Goal: Contribute content: Add original content to the website for others to see

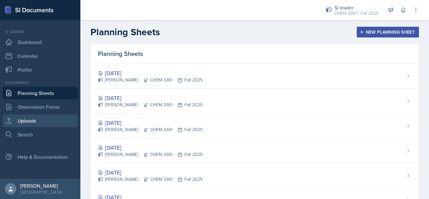
click at [41, 118] on link "Uploads" at bounding box center [40, 120] width 75 height 13
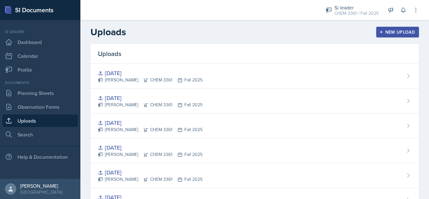
click at [396, 32] on div "New Upload" at bounding box center [397, 31] width 35 height 5
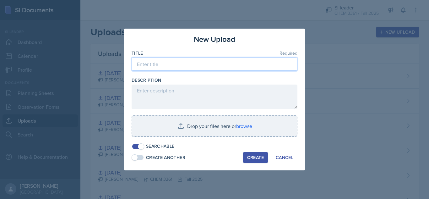
click at [198, 64] on input at bounding box center [214, 63] width 166 height 13
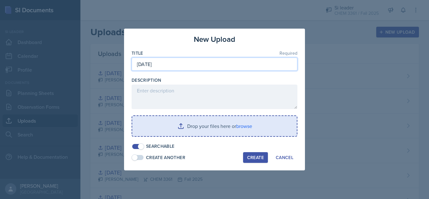
type input "[DATE]"
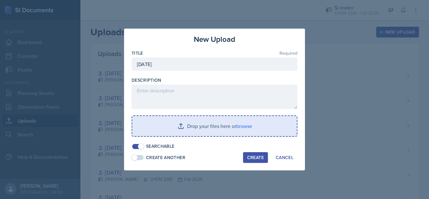
click at [224, 129] on input "file" at bounding box center [214, 126] width 164 height 20
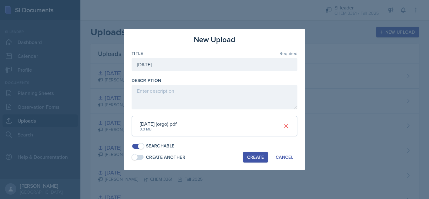
click at [264, 157] on button "Create" at bounding box center [255, 157] width 25 height 11
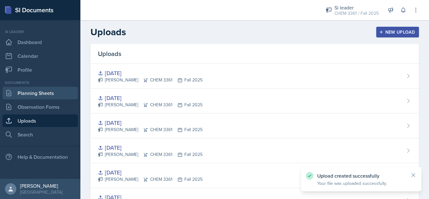
click at [55, 93] on link "Planning Sheets" at bounding box center [40, 93] width 75 height 13
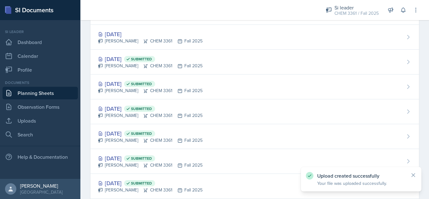
scroll to position [210, 0]
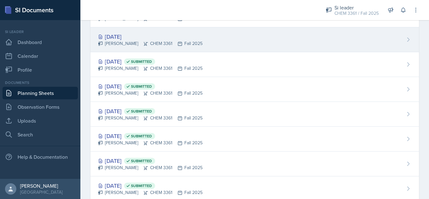
click at [248, 41] on div "[DATE] [PERSON_NAME] CHEM 3361 Fall 2025" at bounding box center [254, 39] width 328 height 25
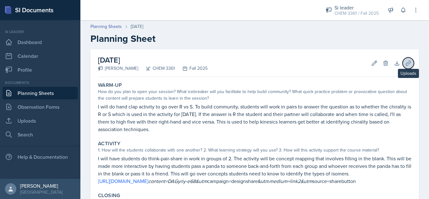
click at [405, 62] on icon at bounding box center [408, 63] width 6 height 6
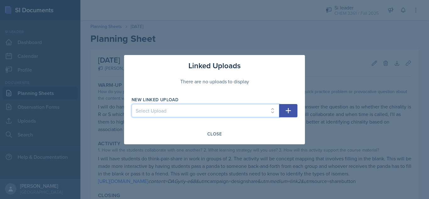
click at [245, 113] on select "Select Upload [DATE] [DATE] [DATE] [DATE] [DATE] [DATE] [DATE] [DATE] [DATE]" at bounding box center [204, 110] width 147 height 13
select select "426ed797-2d09-45c6-b67d-bdbe5eeae2fc"
click at [131, 104] on select "Select Upload [DATE] [DATE] [DATE] [DATE] [DATE] [DATE] [DATE] [DATE] [DATE]" at bounding box center [204, 110] width 147 height 13
click at [284, 112] on button "button" at bounding box center [288, 110] width 18 height 13
select select
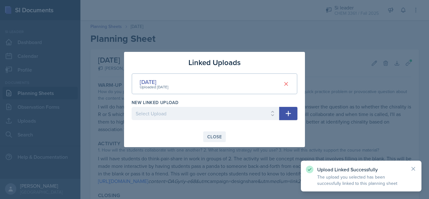
click at [212, 137] on div "Close" at bounding box center [214, 136] width 14 height 5
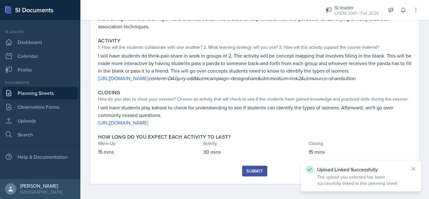
scroll to position [105, 0]
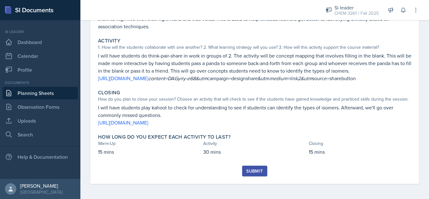
click at [256, 173] on div "Submit" at bounding box center [254, 170] width 17 height 5
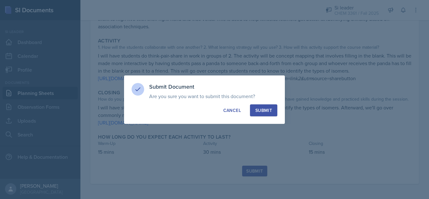
click at [269, 112] on div "Submit" at bounding box center [263, 110] width 17 height 6
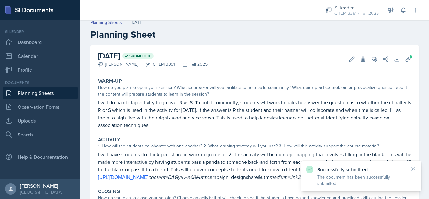
scroll to position [3, 0]
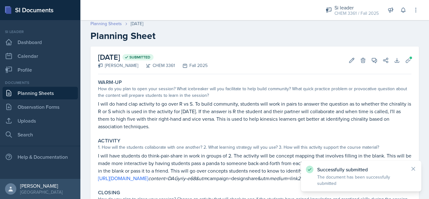
click at [117, 23] on link "Planning Sheets" at bounding box center [105, 23] width 31 height 7
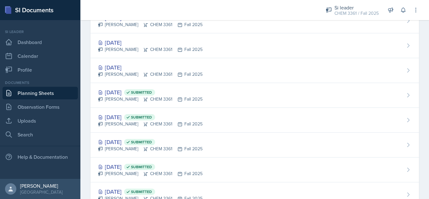
scroll to position [153, 0]
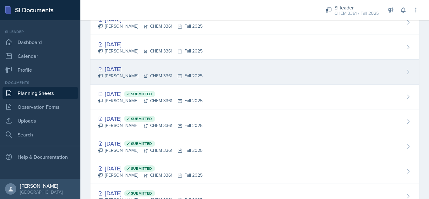
click at [276, 68] on div "[DATE] [PERSON_NAME] CHEM 3361 Fall 2025" at bounding box center [254, 72] width 328 height 25
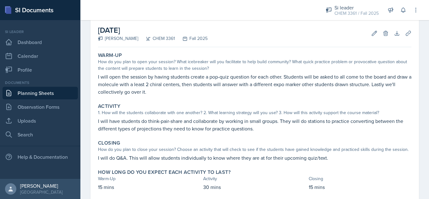
scroll to position [29, 0]
